Goal: Task Accomplishment & Management: Manage account settings

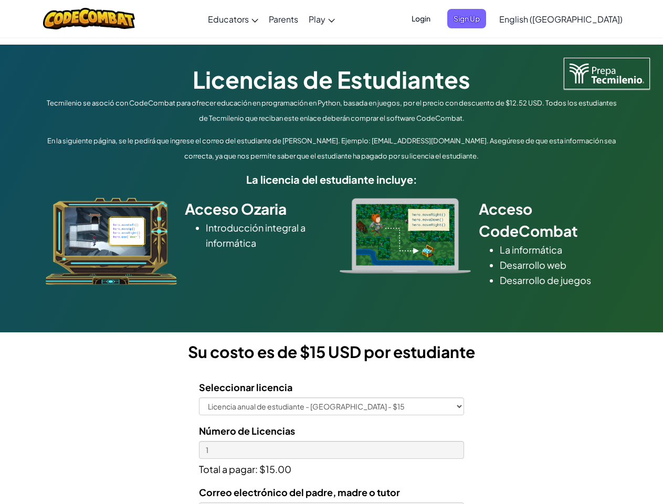
click at [332, 252] on div at bounding box center [405, 236] width 147 height 76
click at [436, 18] on span "Login" at bounding box center [420, 18] width 31 height 19
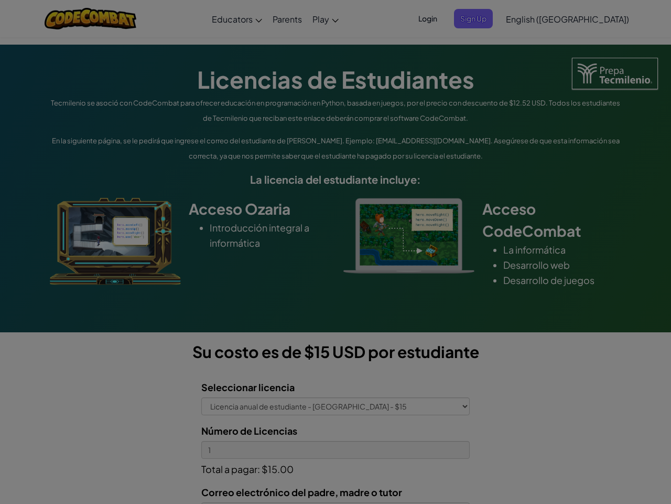
click at [0, 0] on input "Email or Username :" at bounding box center [0, 0] width 0 height 0
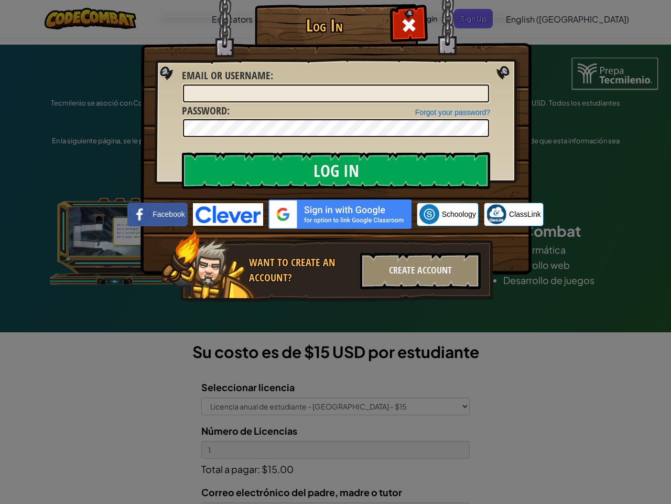
click at [530, 18] on div "Log In Unknown Error Email or Username : Forgot your password? Password : Log I…" at bounding box center [335, 252] width 671 height 504
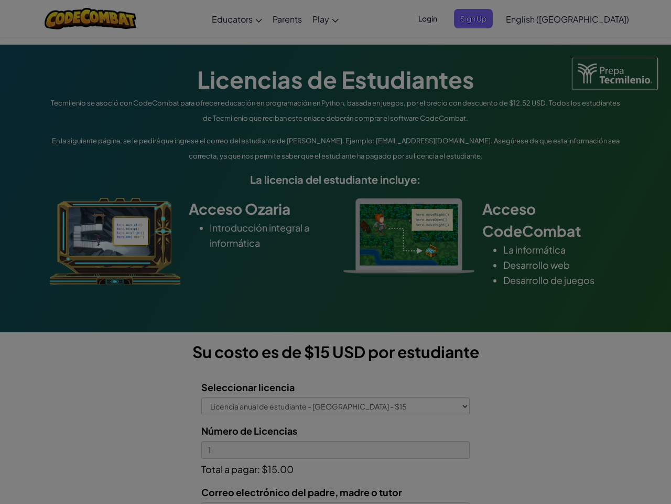
click at [530, 18] on div "Log In Unknown Error Email or Username : Forgot your password? Password : Log I…" at bounding box center [335, 252] width 671 height 504
click at [586, 19] on div at bounding box center [335, 252] width 671 height 504
